Goal: Task Accomplishment & Management: Use online tool/utility

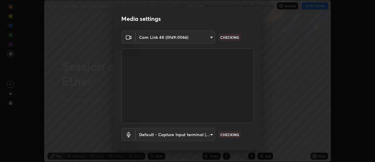
scroll to position [31, 0]
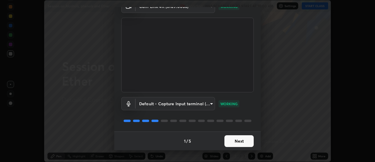
click at [243, 138] on button "Next" at bounding box center [239, 141] width 29 height 12
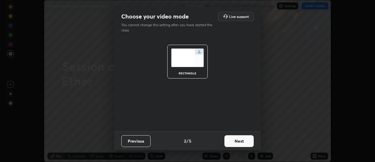
click at [245, 143] on button "Next" at bounding box center [239, 141] width 29 height 12
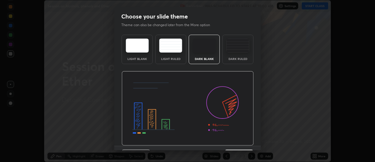
click at [245, 141] on img at bounding box center [188, 108] width 132 height 74
click at [246, 145] on img at bounding box center [188, 108] width 132 height 74
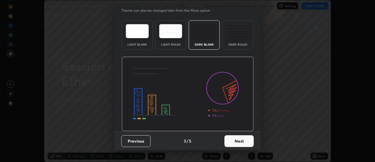
click at [245, 141] on button "Next" at bounding box center [239, 141] width 29 height 12
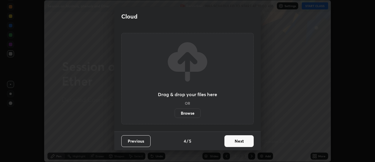
scroll to position [0, 0]
click at [245, 141] on button "Next" at bounding box center [239, 141] width 29 height 12
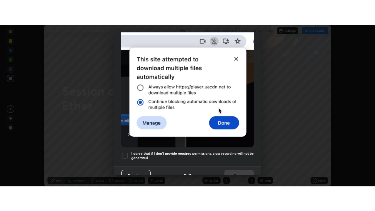
scroll to position [150, 0]
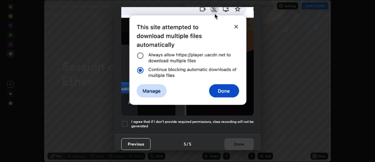
click at [235, 119] on h5 "I agree that if I don't provide required permissions, class recording will not …" at bounding box center [192, 123] width 123 height 9
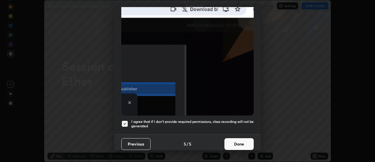
click at [241, 140] on button "Done" at bounding box center [239, 144] width 29 height 12
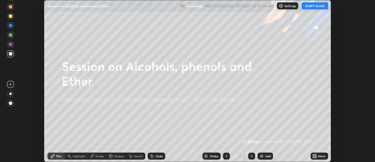
click at [319, 155] on div "More" at bounding box center [321, 155] width 7 height 3
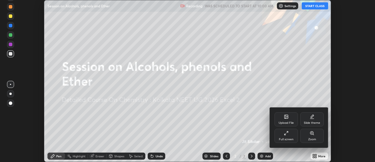
click at [286, 136] on div "Full screen" at bounding box center [286, 135] width 23 height 14
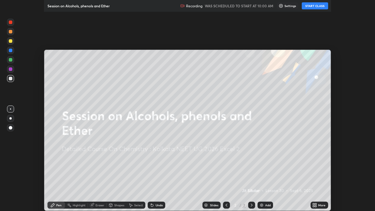
scroll to position [211, 375]
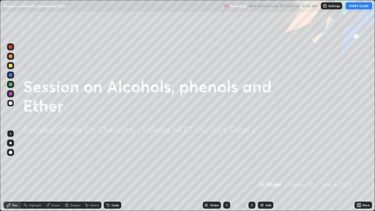
click at [268, 161] on div "Add" at bounding box center [266, 205] width 16 height 7
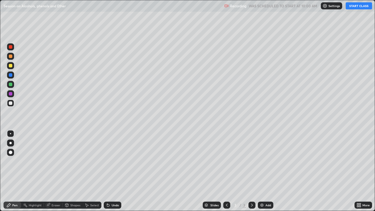
click at [13, 65] on div at bounding box center [10, 65] width 7 height 7
click at [354, 6] on button "START CLASS" at bounding box center [359, 5] width 26 height 7
click at [13, 103] on div at bounding box center [10, 103] width 7 height 7
click at [55, 161] on div "Eraser" at bounding box center [56, 205] width 9 height 3
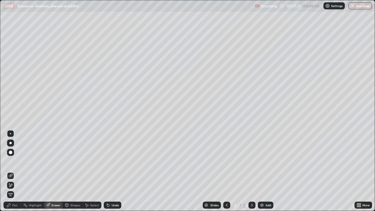
click at [12, 161] on div "Pen" at bounding box center [13, 205] width 18 height 7
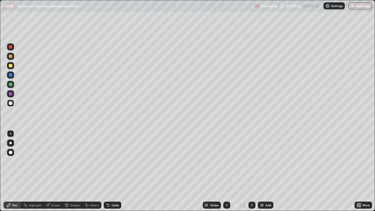
click at [272, 161] on div "Add" at bounding box center [266, 205] width 16 height 7
click at [13, 66] on div at bounding box center [10, 65] width 7 height 7
click at [11, 101] on div at bounding box center [11, 103] width 4 height 4
click at [56, 161] on div "Eraser" at bounding box center [56, 205] width 9 height 3
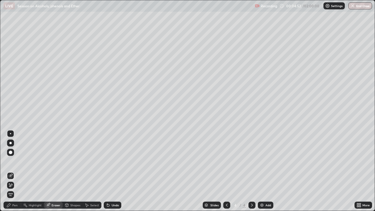
click at [8, 161] on icon at bounding box center [9, 206] width 4 height 4
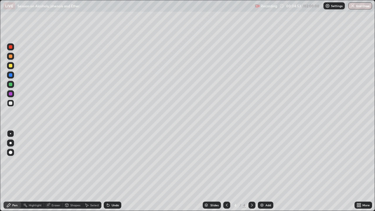
click at [10, 65] on div at bounding box center [11, 66] width 4 height 4
click at [11, 102] on div at bounding box center [11, 103] width 4 height 4
click at [271, 161] on div "Add" at bounding box center [266, 205] width 16 height 7
click at [11, 66] on div at bounding box center [11, 66] width 4 height 4
click at [10, 68] on div at bounding box center [10, 65] width 7 height 7
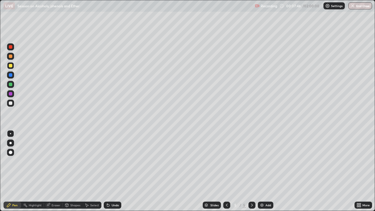
click at [12, 82] on div at bounding box center [10, 84] width 7 height 7
click at [13, 102] on div at bounding box center [10, 103] width 7 height 7
click at [11, 85] on div at bounding box center [11, 85] width 4 height 4
click at [12, 102] on div at bounding box center [11, 103] width 4 height 4
click at [10, 84] on div at bounding box center [11, 85] width 4 height 4
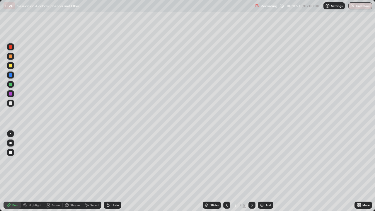
click at [112, 161] on div "Undo" at bounding box center [115, 205] width 7 height 3
click at [11, 102] on div at bounding box center [11, 103] width 4 height 4
click at [116, 161] on div "Undo" at bounding box center [115, 205] width 7 height 3
click at [114, 161] on div "Undo" at bounding box center [115, 205] width 7 height 3
